Goal: Navigation & Orientation: Find specific page/section

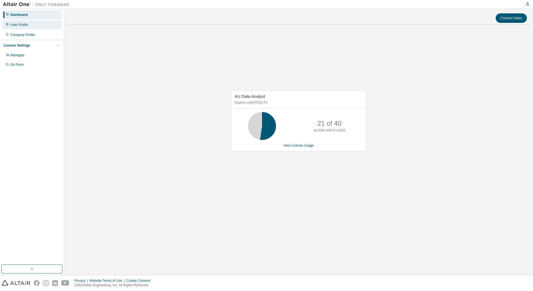
click at [17, 25] on div "User Profile" at bounding box center [19, 25] width 18 height 4
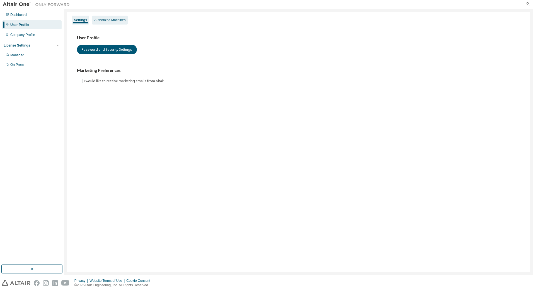
click at [111, 23] on div "Authorized Machines" at bounding box center [110, 20] width 36 height 9
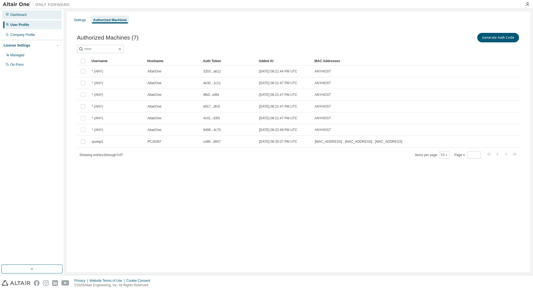
click at [18, 16] on div "Dashboard" at bounding box center [18, 15] width 16 height 4
